Goal: Find specific page/section: Find specific page/section

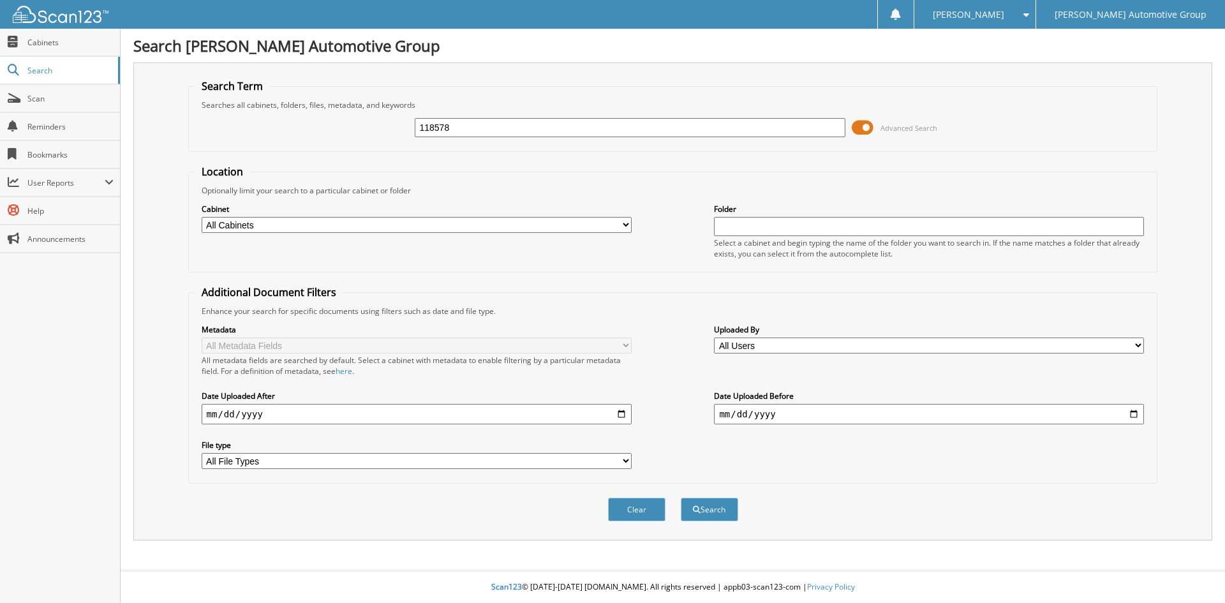
type input "118578"
click at [681, 498] on button "Search" at bounding box center [709, 510] width 57 height 24
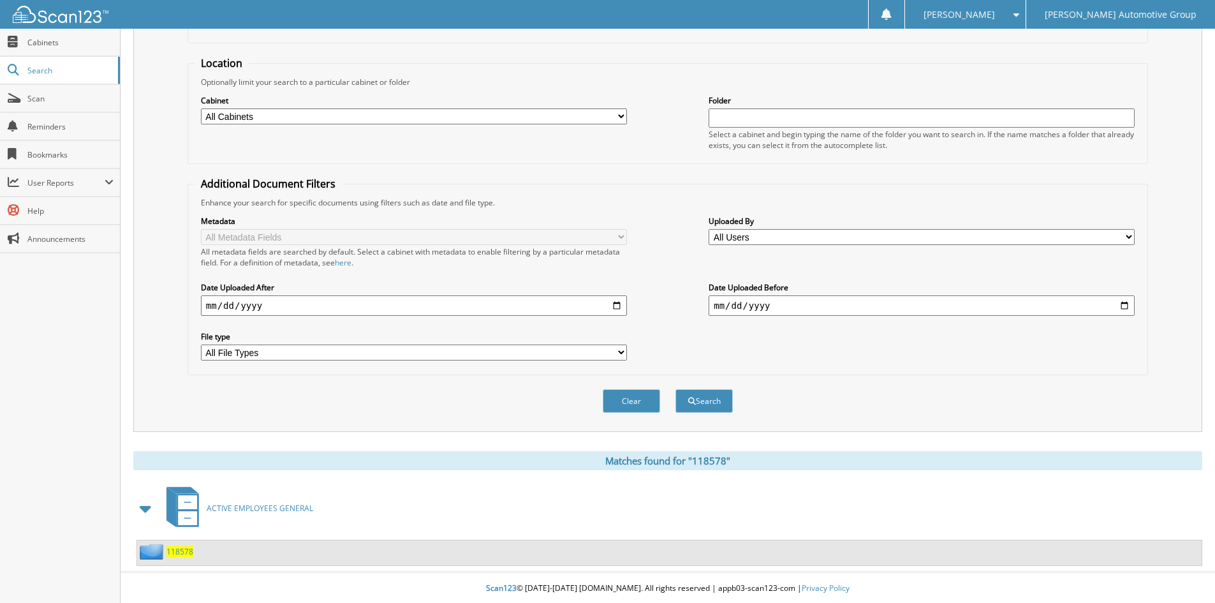
scroll to position [110, 0]
click at [159, 554] on img at bounding box center [153, 550] width 27 height 16
click at [165, 551] on img at bounding box center [153, 550] width 27 height 16
click at [174, 550] on span "118578" at bounding box center [180, 550] width 27 height 11
